Goal: Information Seeking & Learning: Learn about a topic

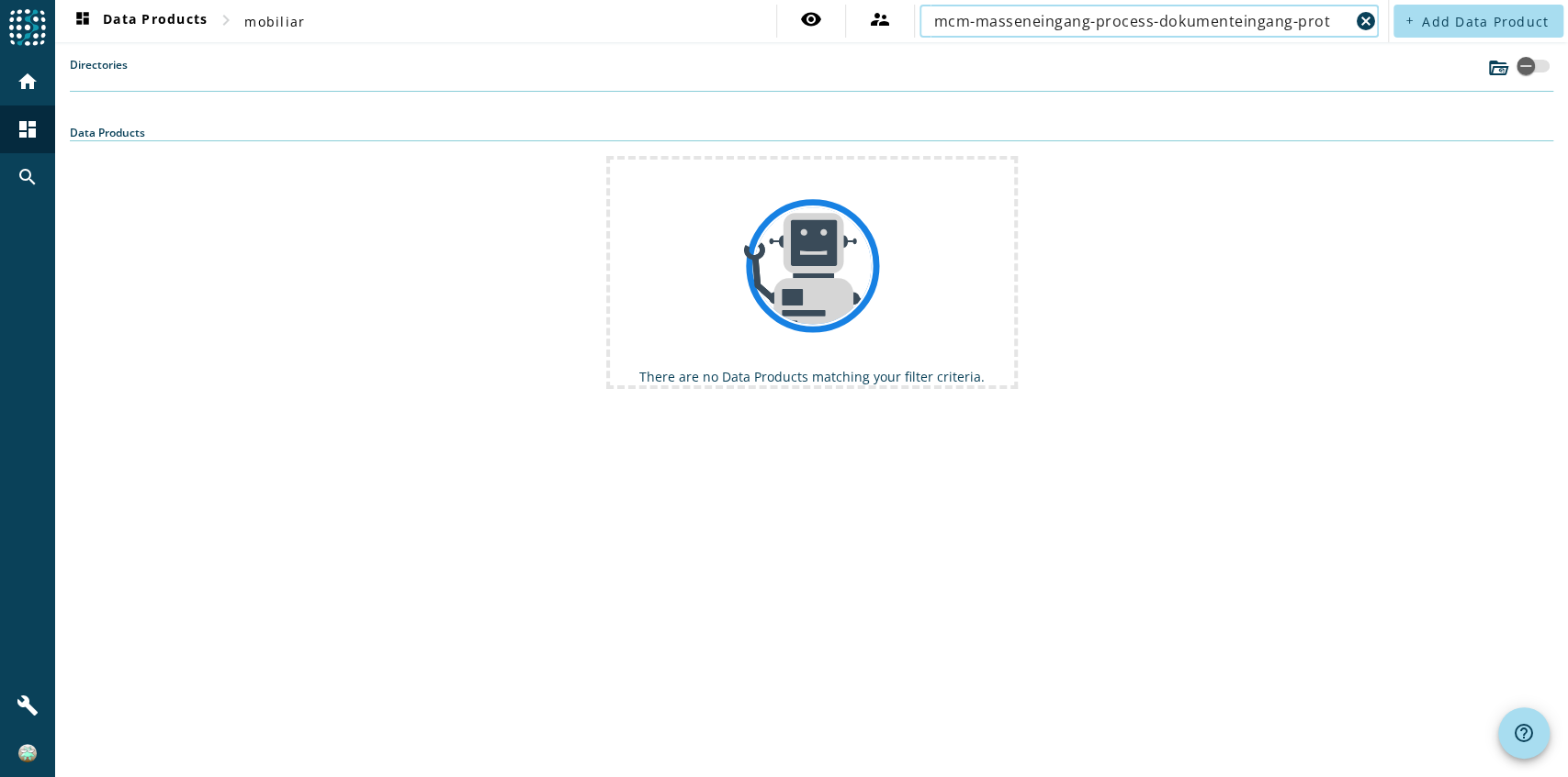
click at [1174, 22] on input "mcm-masseneingang-process-dokumenteingang-prot" at bounding box center [1141, 21] width 415 height 22
click at [1234, 22] on input "mcm-masseneingang-process-dokumenteingang-prot" at bounding box center [1141, 21] width 415 height 22
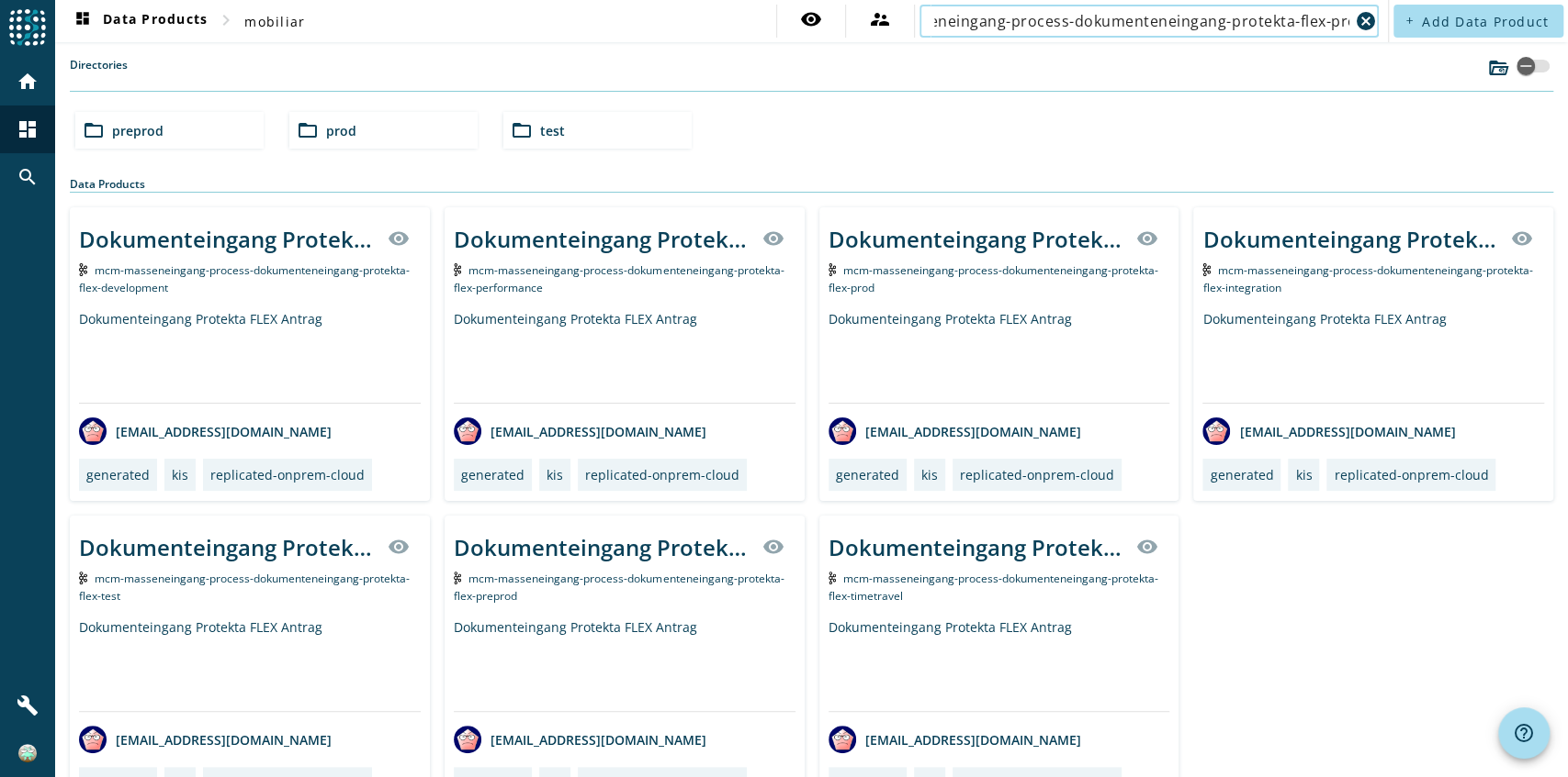
scroll to position [0, 94]
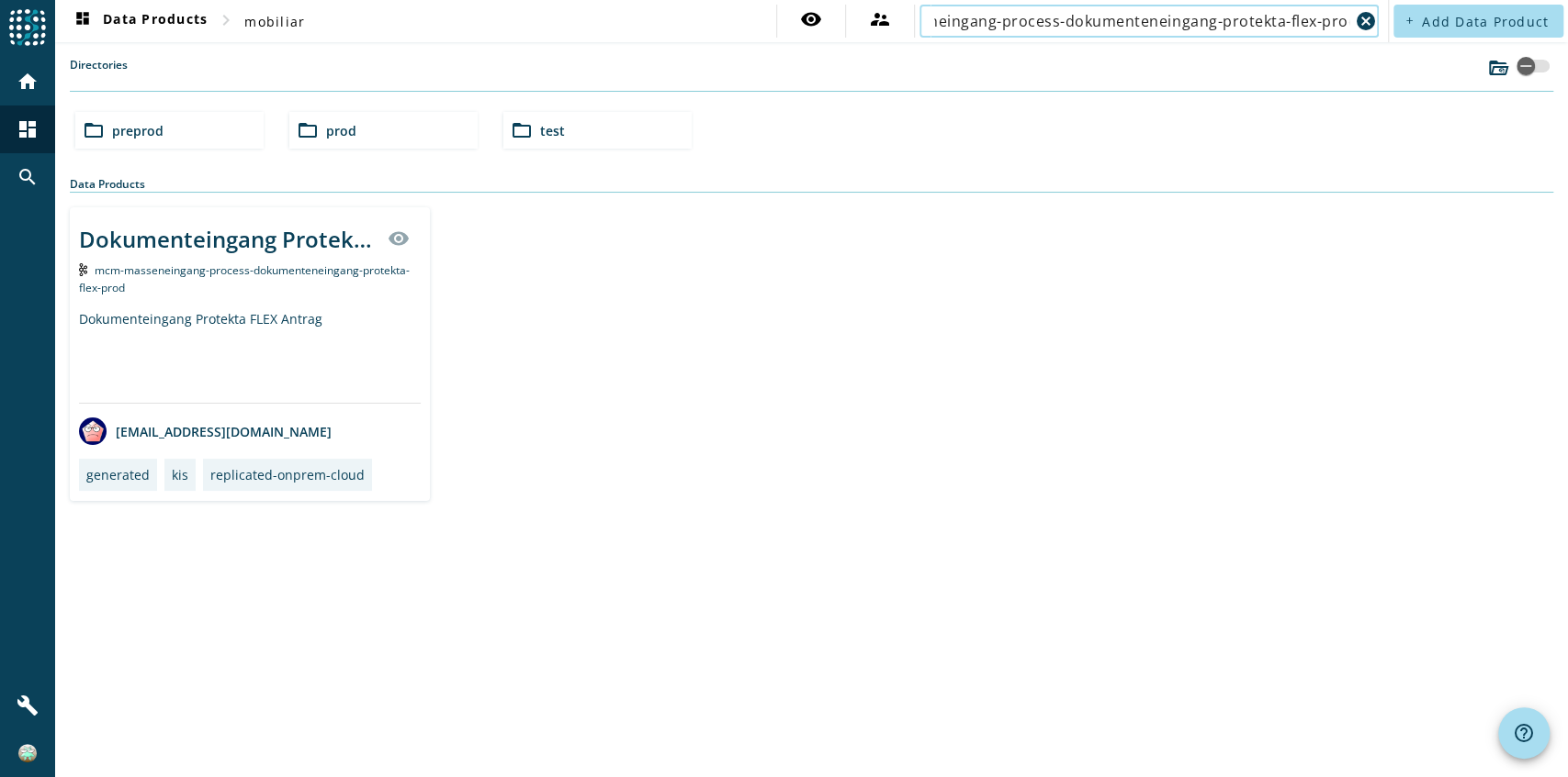
type input "mcm-masseneingang-process-dokumenteneingang-protekta-flex-prod"
click at [328, 319] on div "Dokumenteingang Protekta FLEX Antrag" at bounding box center [249, 357] width 341 height 93
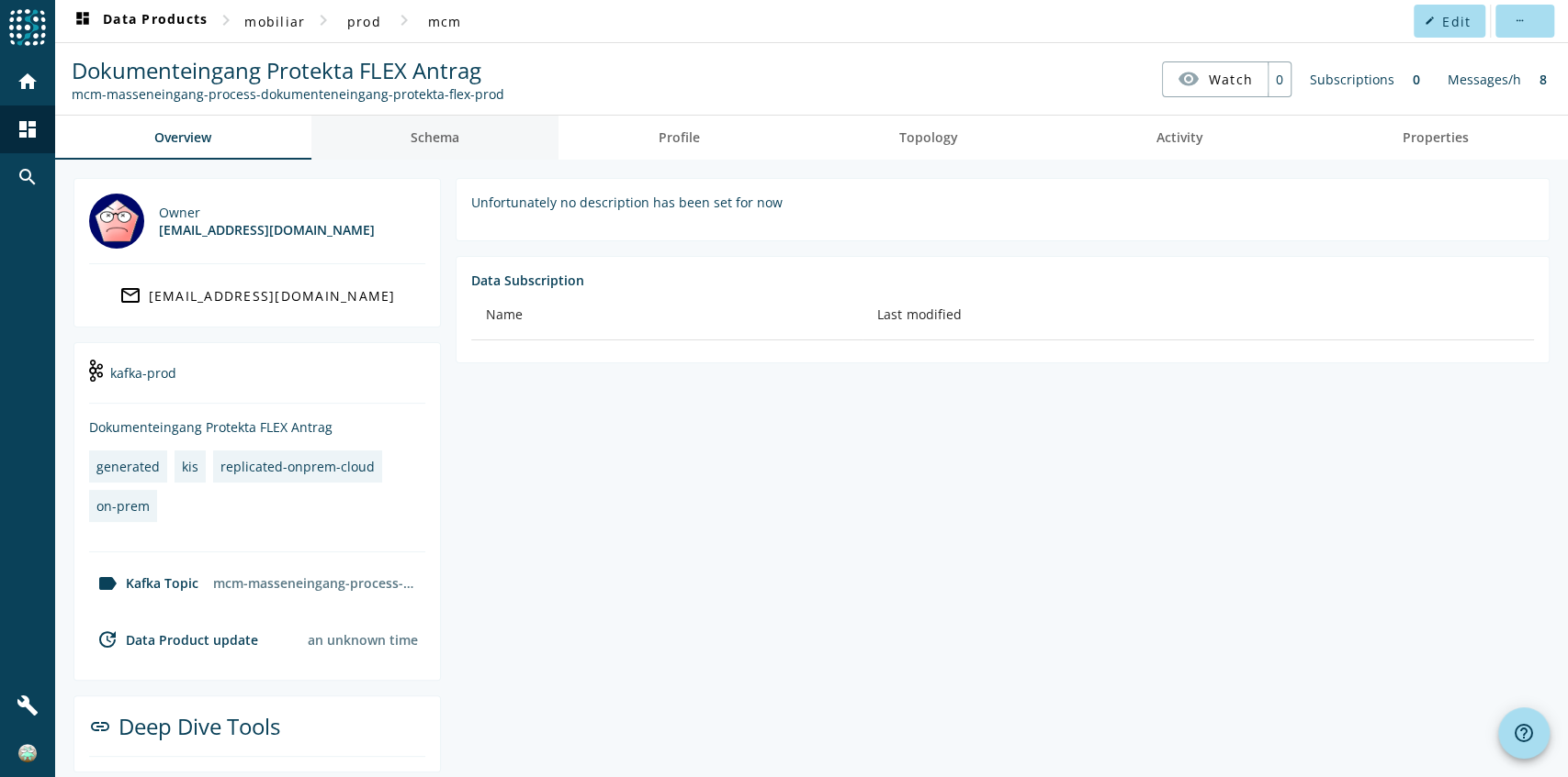
click at [492, 140] on link "Schema" at bounding box center [435, 137] width 248 height 44
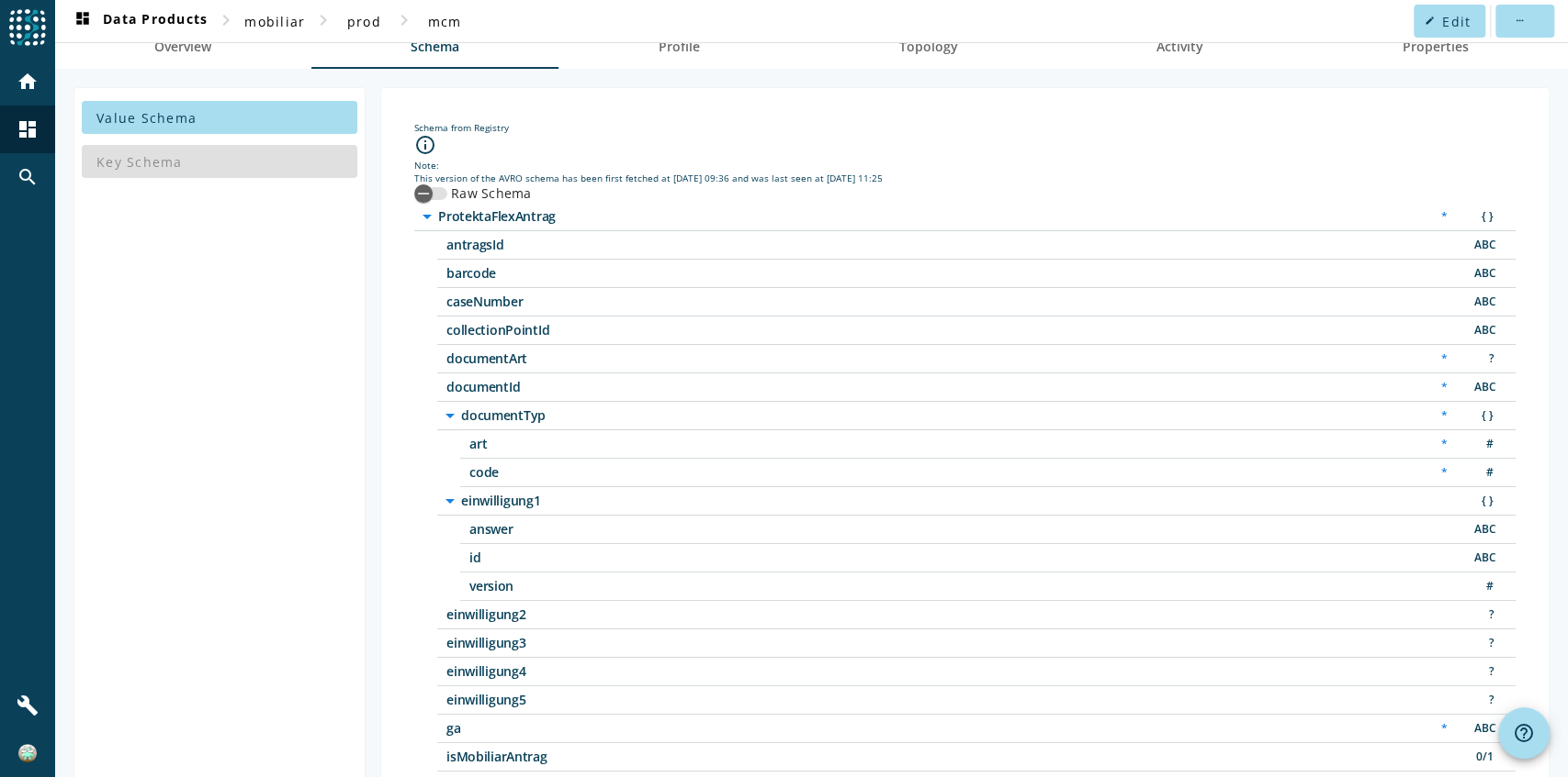
scroll to position [155, 0]
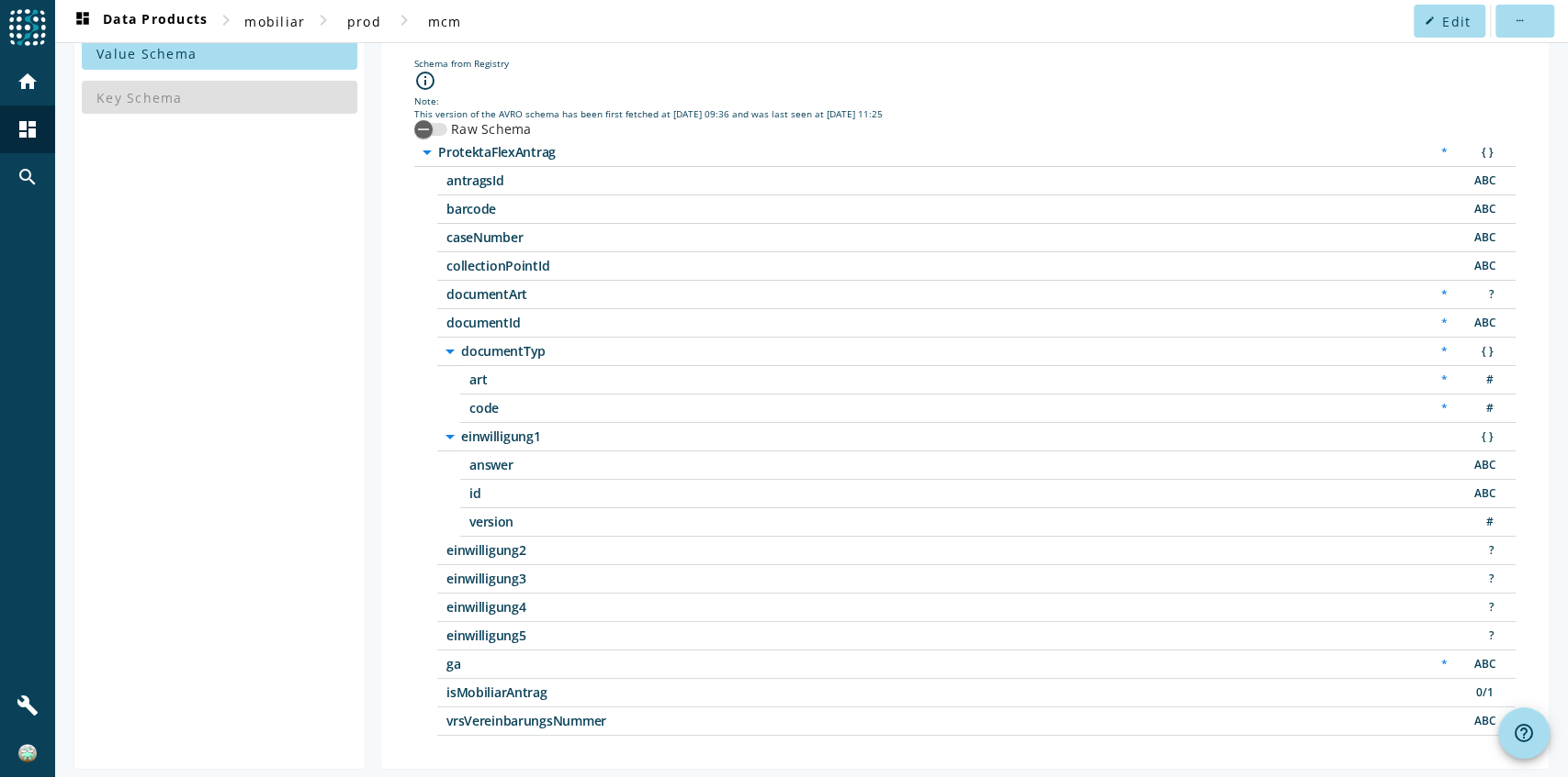
click at [486, 345] on span "documentTyp" at bounding box center [691, 351] width 459 height 13
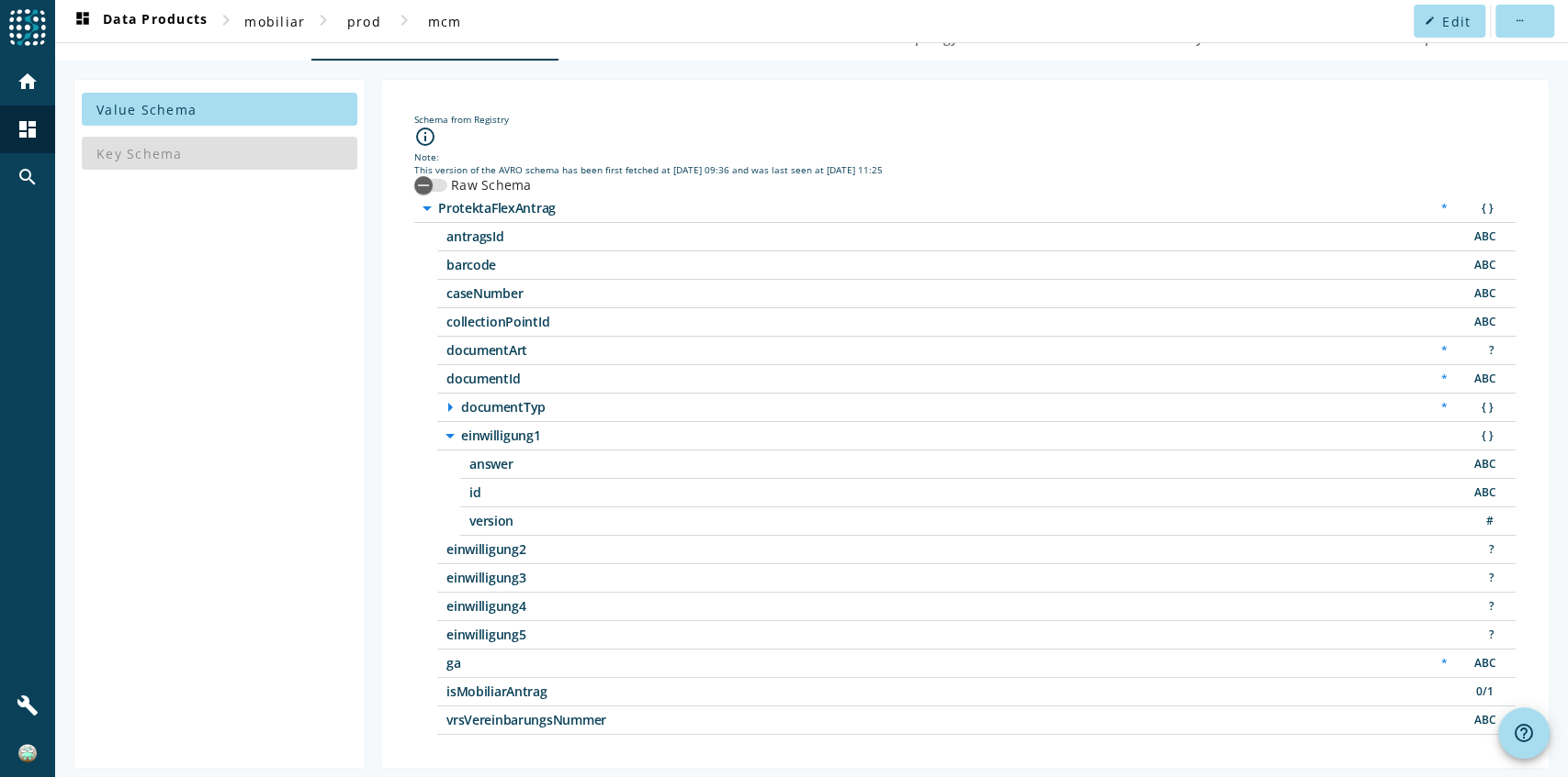
click at [489, 402] on span "documentTyp" at bounding box center [691, 408] width 459 height 13
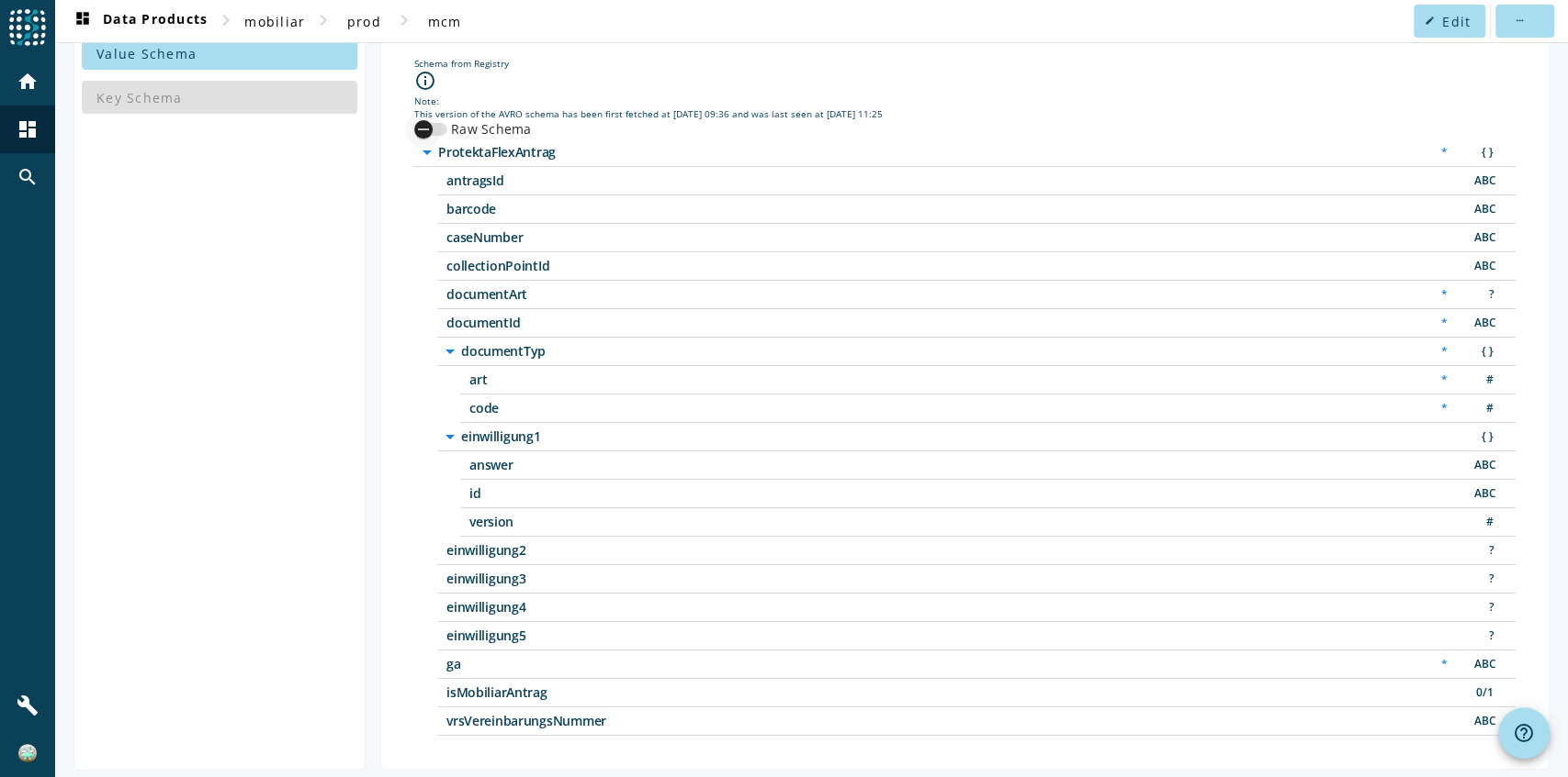
click at [436, 125] on div "button" at bounding box center [424, 129] width 37 height 37
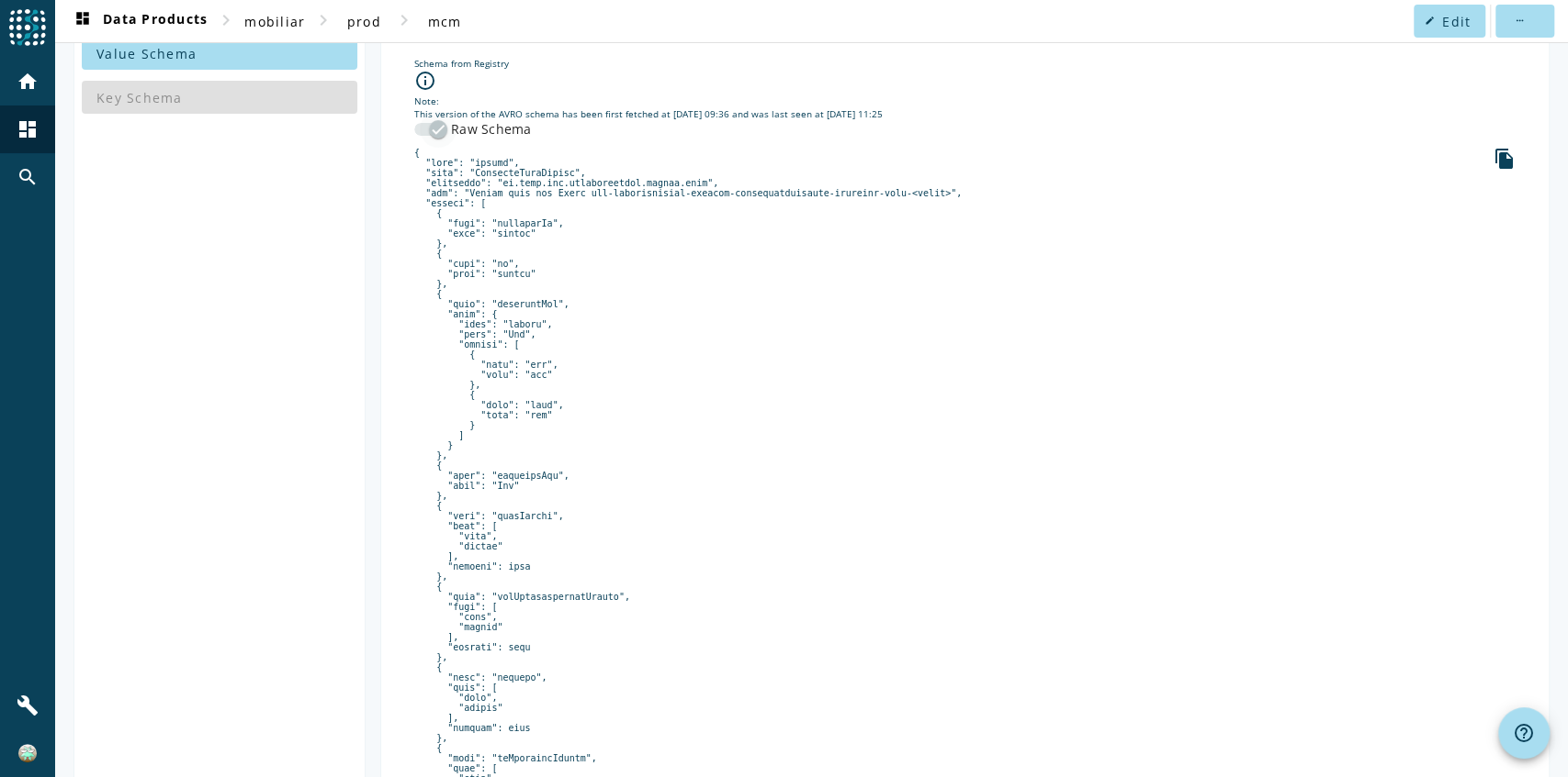
click at [435, 121] on icon "button" at bounding box center [438, 129] width 17 height 17
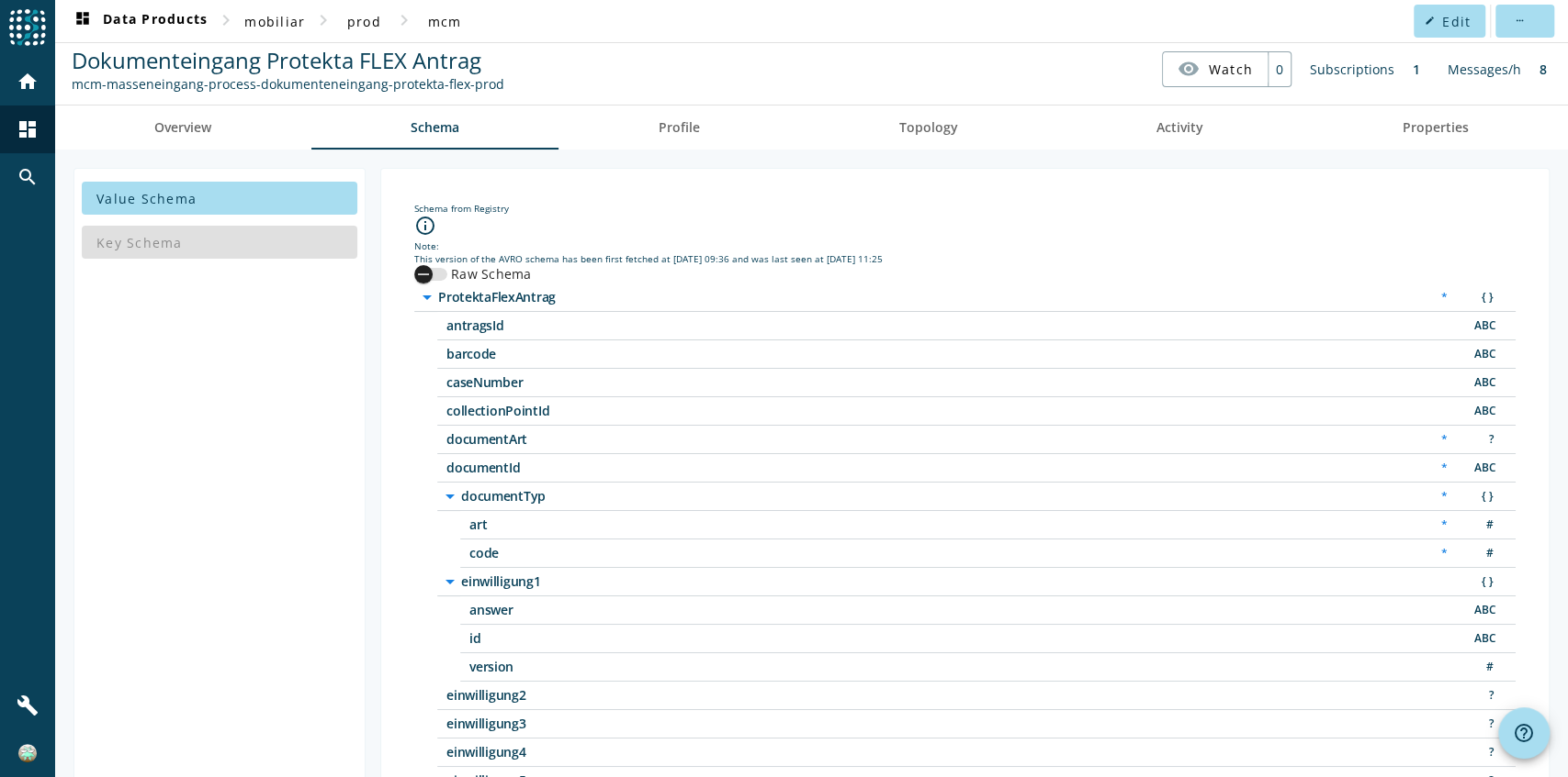
scroll to position [0, 0]
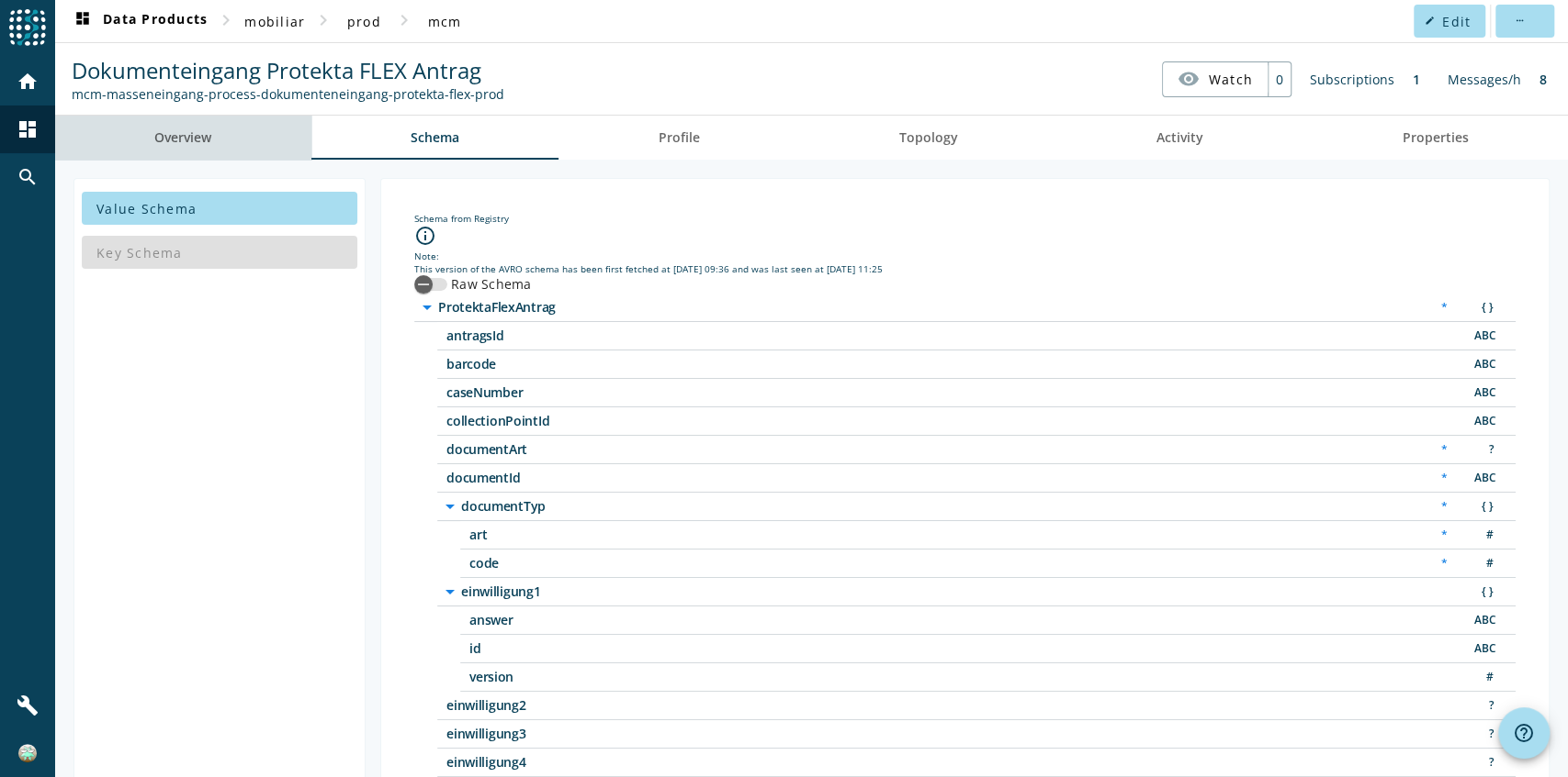
click at [257, 134] on link "Overview" at bounding box center [183, 137] width 257 height 44
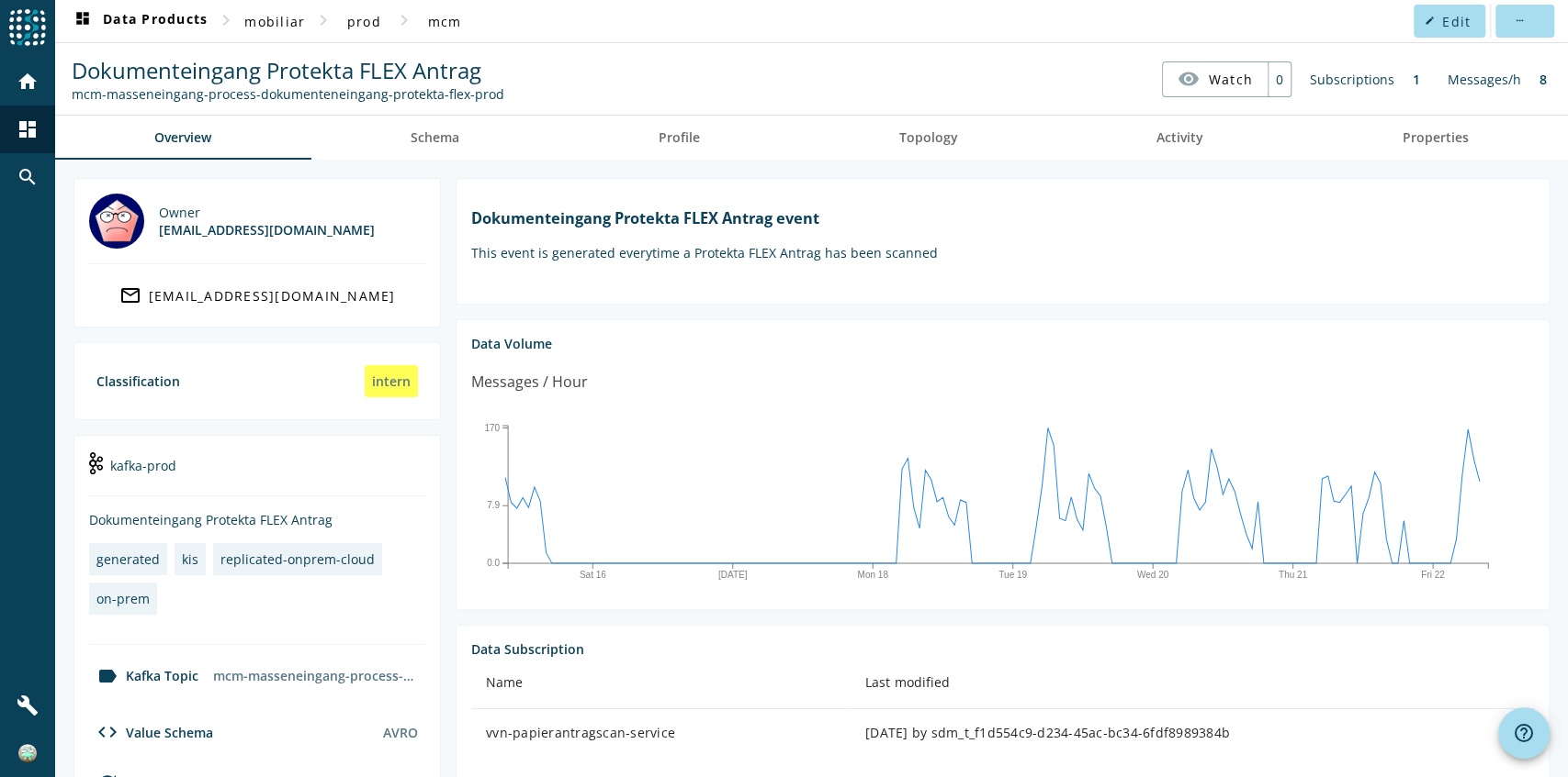
click at [504, 311] on section "Dokumenteingang Protekta FLEX Antrag event This event is generated everytime a …" at bounding box center [995, 690] width 1109 height 1023
